Goal: Task Accomplishment & Management: Use online tool/utility

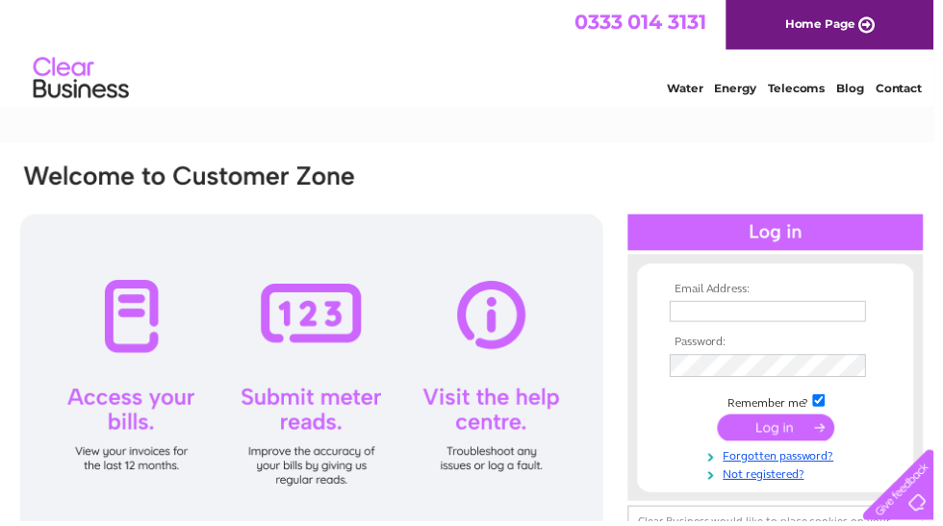
click at [759, 314] on input "text" at bounding box center [775, 314] width 198 height 21
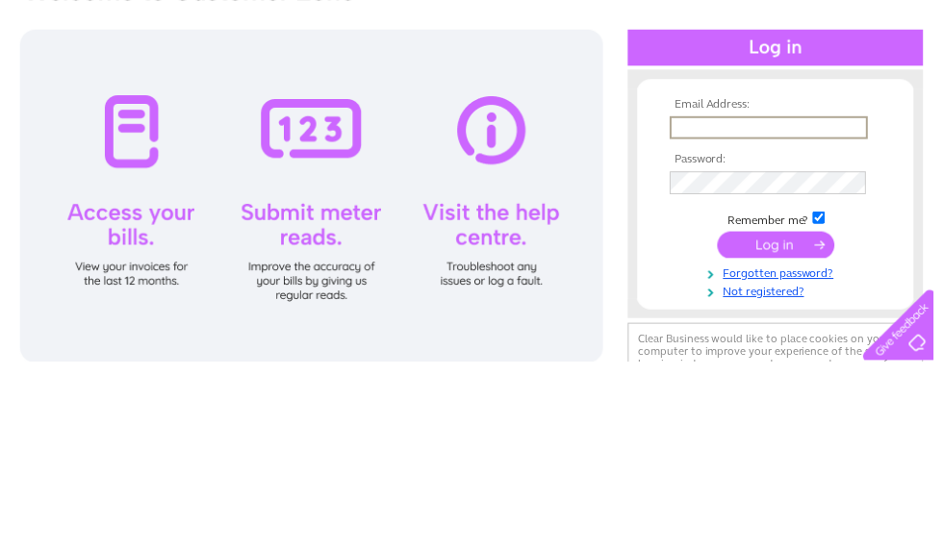
type input "[EMAIL_ADDRESS][DOMAIN_NAME]"
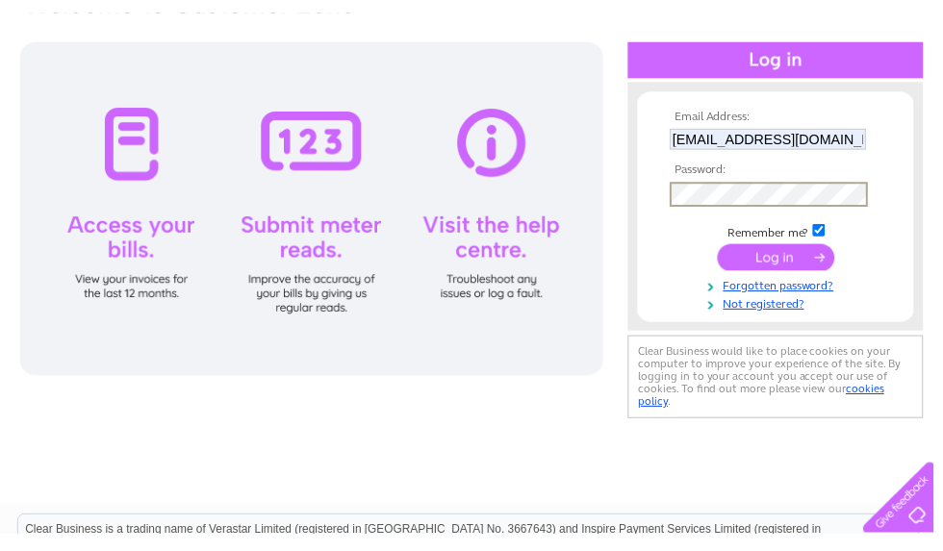
scroll to position [186, 0]
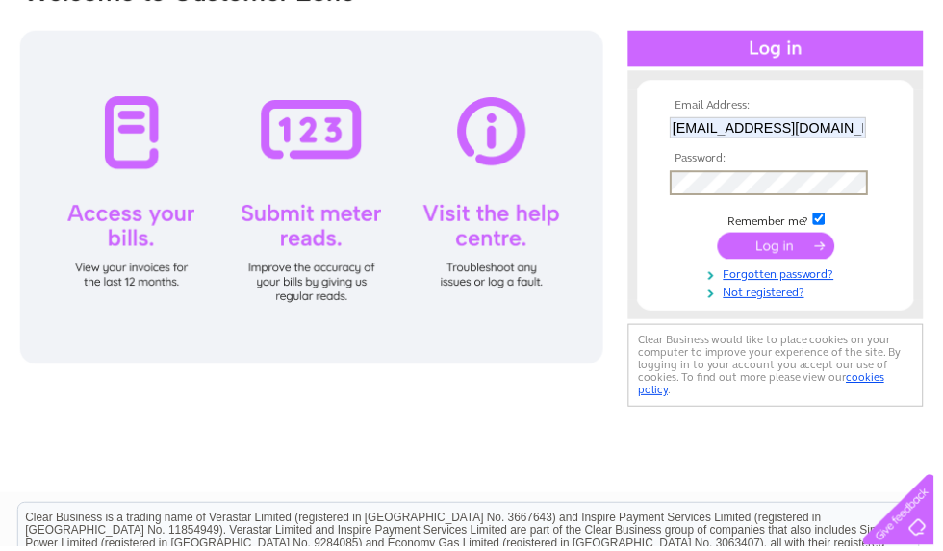
click at [783, 250] on input "submit" at bounding box center [783, 248] width 118 height 27
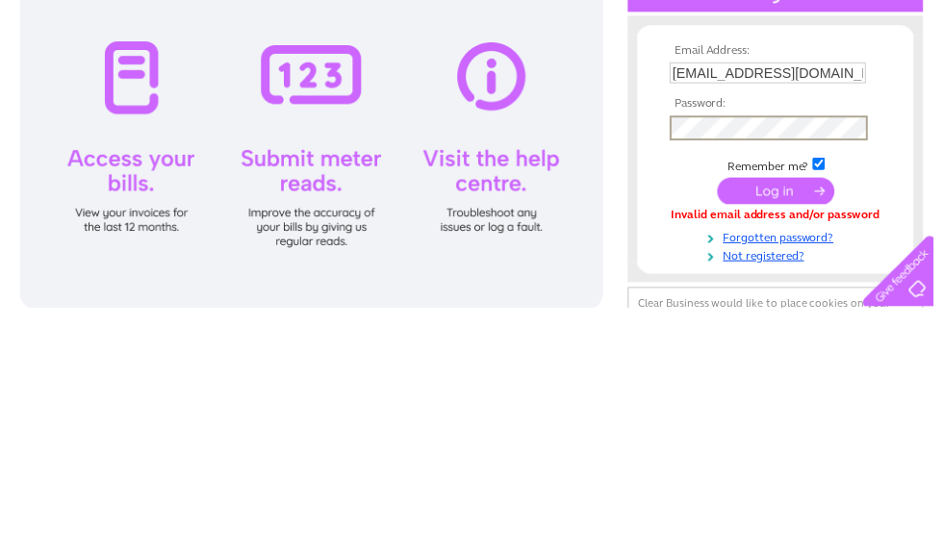
click at [813, 420] on input "submit" at bounding box center [783, 433] width 118 height 27
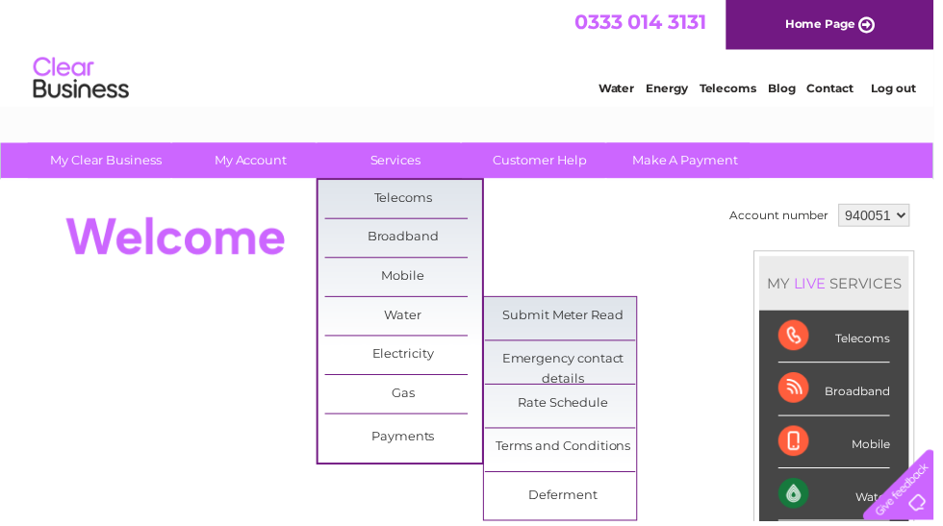
click at [598, 322] on link "Submit Meter Read" at bounding box center [569, 319] width 159 height 38
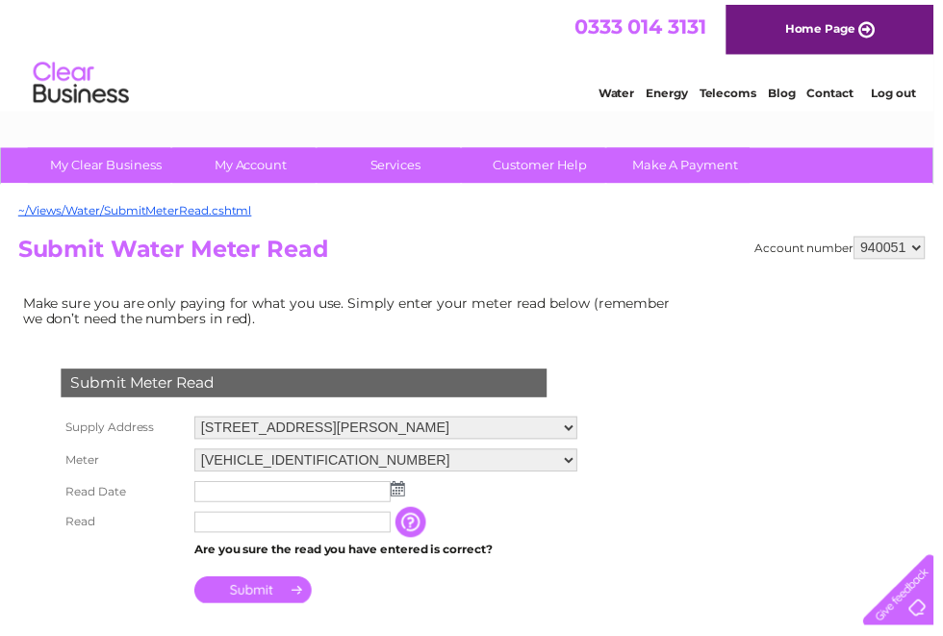
scroll to position [8, 0]
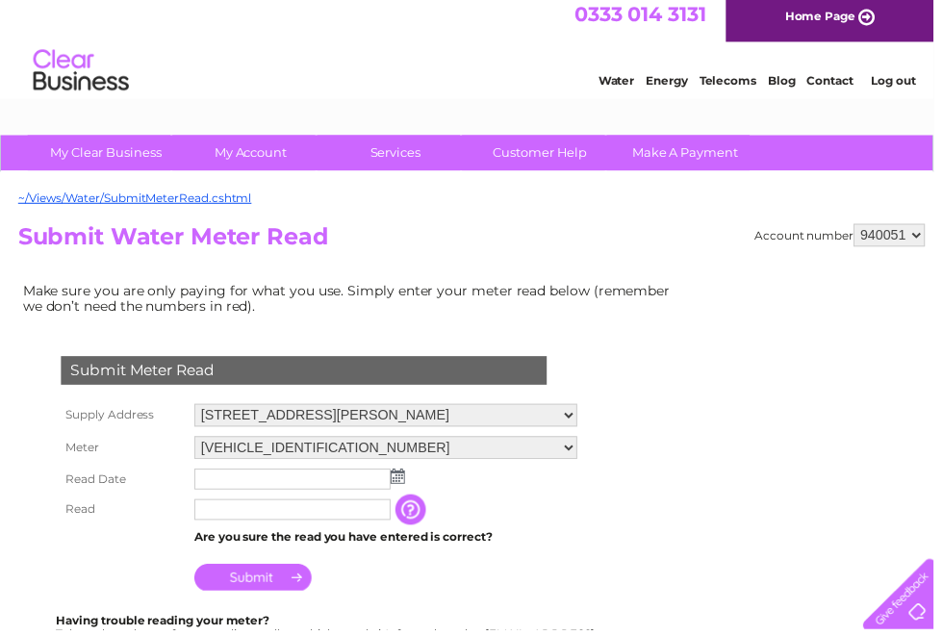
click at [347, 489] on input "text" at bounding box center [295, 483] width 198 height 21
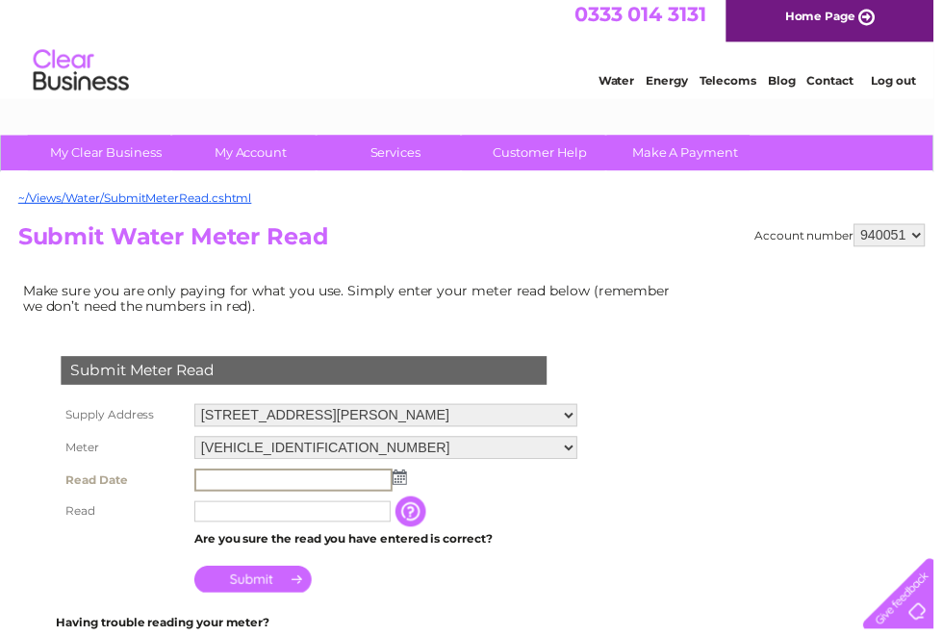
click at [407, 488] on img at bounding box center [403, 481] width 14 height 15
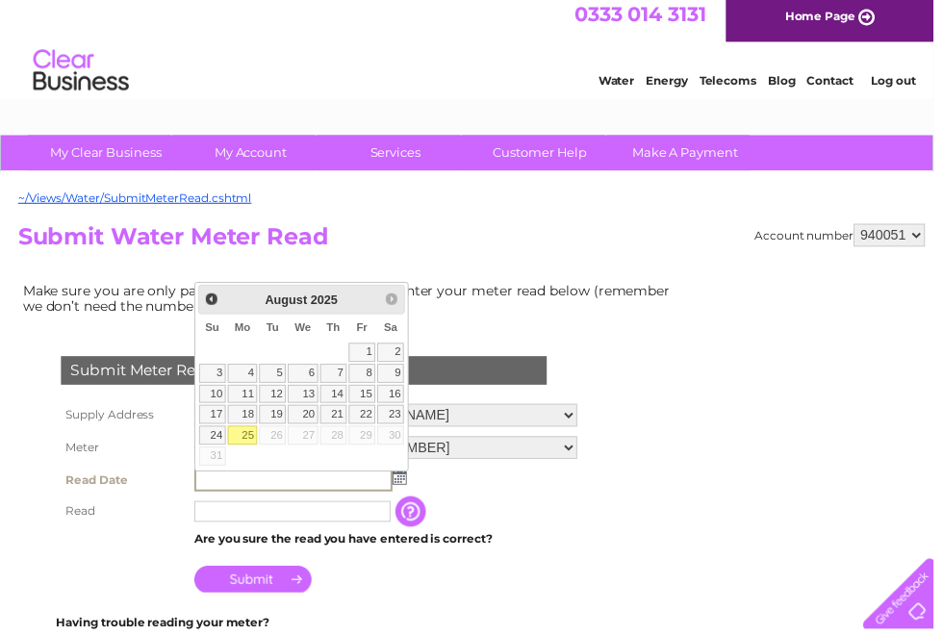
click at [258, 440] on link "25" at bounding box center [245, 439] width 30 height 19
type input "2025/08/25"
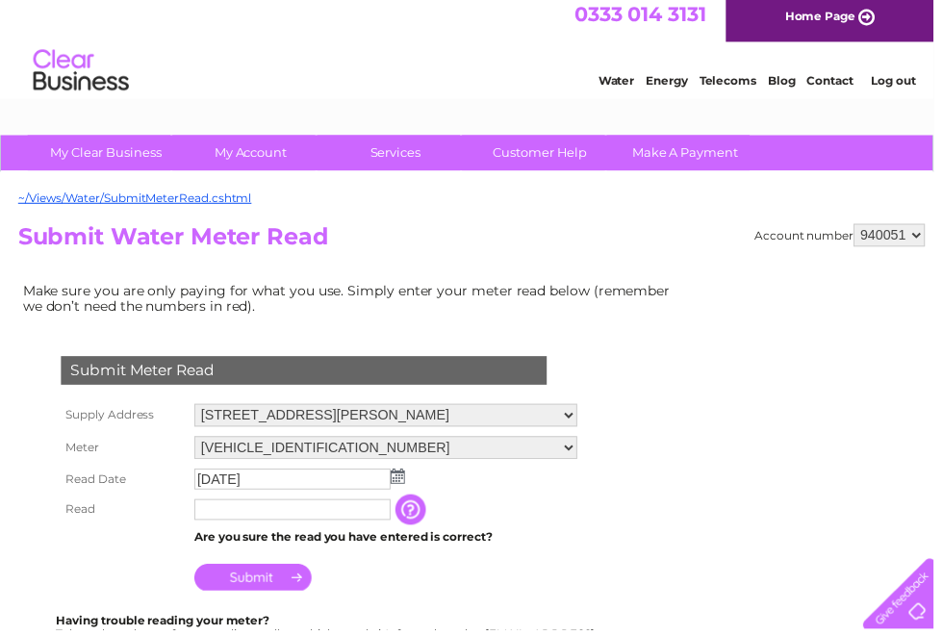
click at [270, 525] on input "text" at bounding box center [295, 514] width 198 height 21
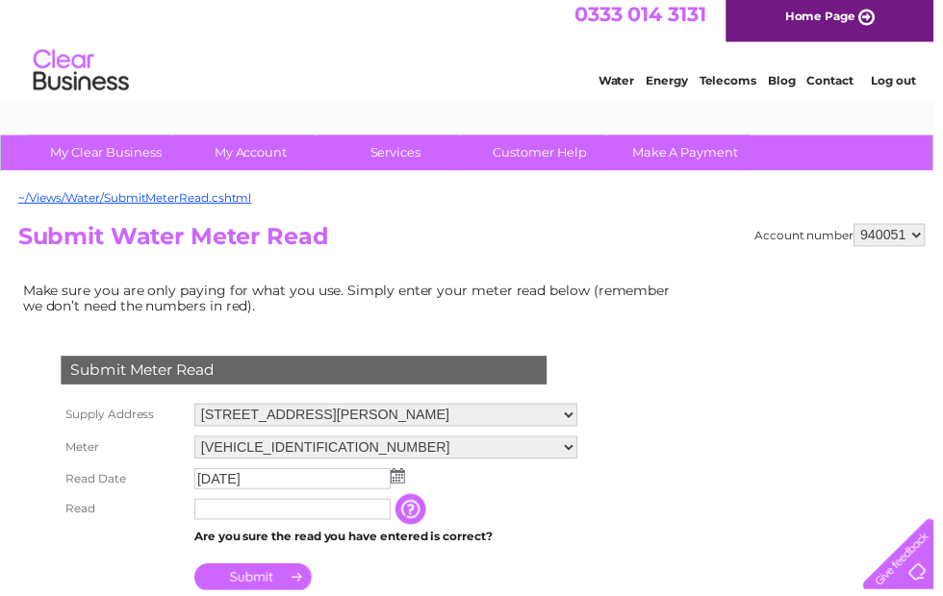
scroll to position [75, 0]
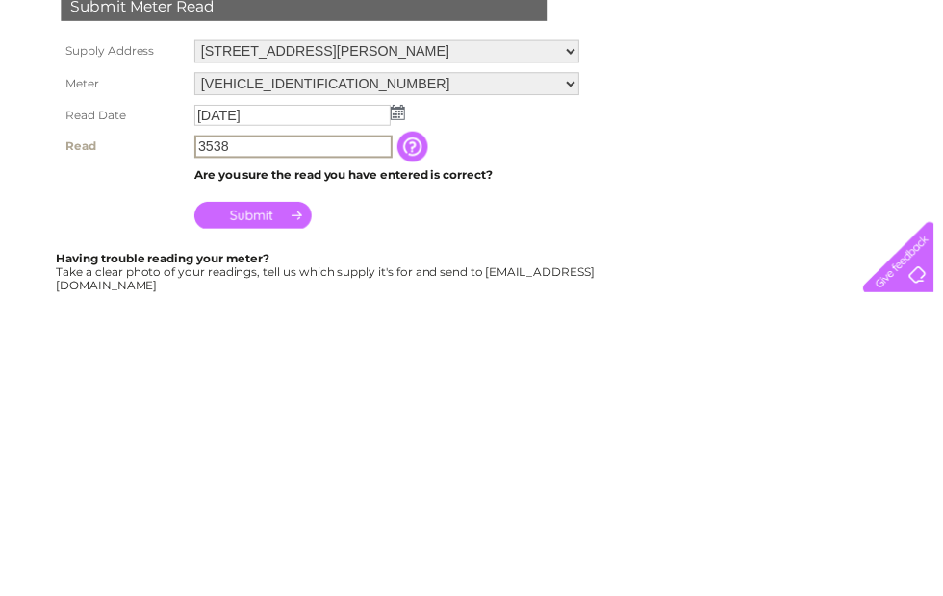
type input "3538"
click at [290, 504] on input "Submit" at bounding box center [255, 517] width 118 height 27
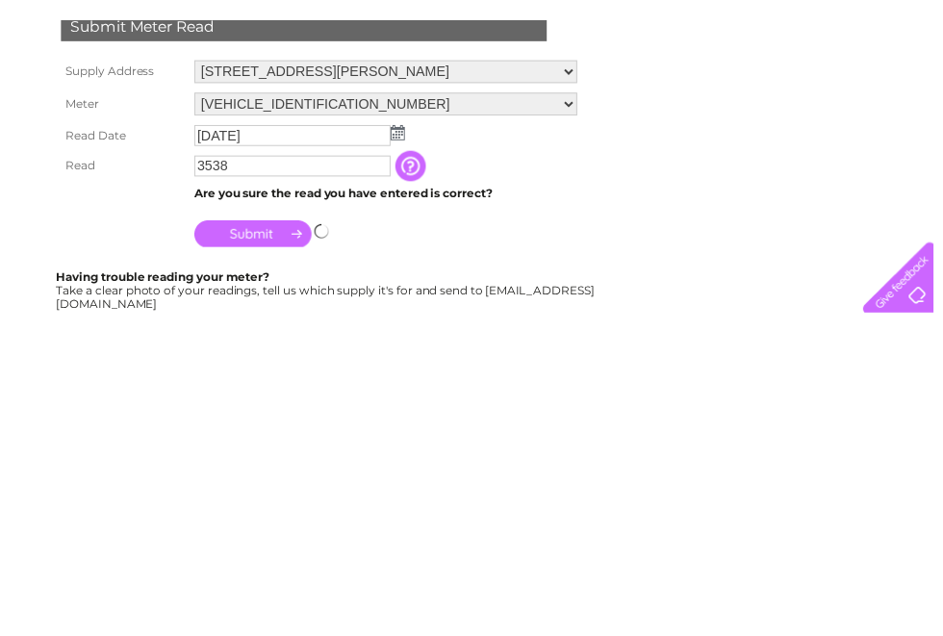
scroll to position [376, 0]
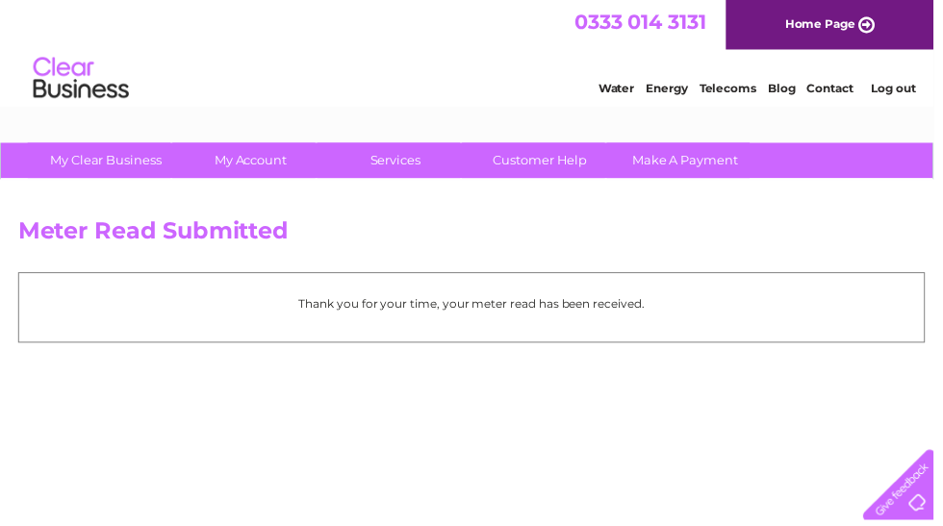
click at [910, 95] on link "Log out" at bounding box center [901, 89] width 45 height 14
